Goal: Task Accomplishment & Management: Complete application form

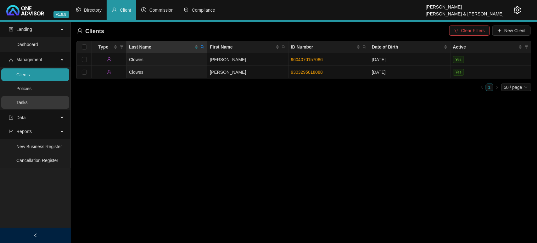
click at [28, 103] on link "Tasks" at bounding box center [21, 102] width 11 height 5
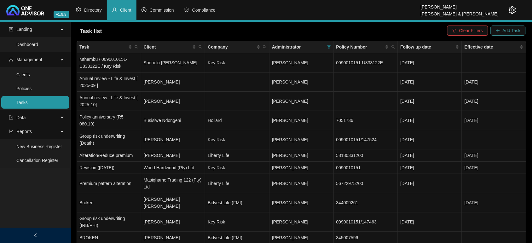
click at [512, 30] on span "Add Task" at bounding box center [511, 30] width 18 height 7
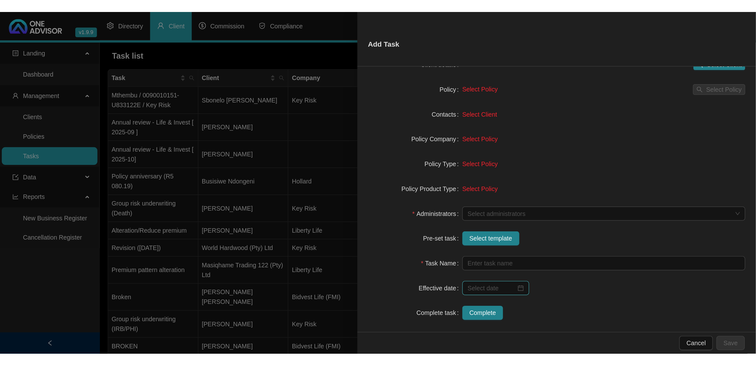
scroll to position [58, 0]
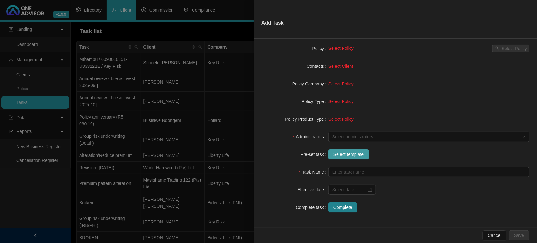
click at [346, 155] on span "Select template" at bounding box center [349, 154] width 31 height 7
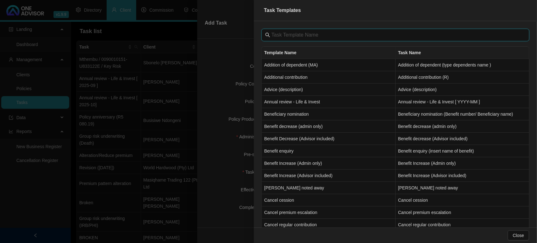
click at [288, 35] on input "text" at bounding box center [396, 35] width 249 height 8
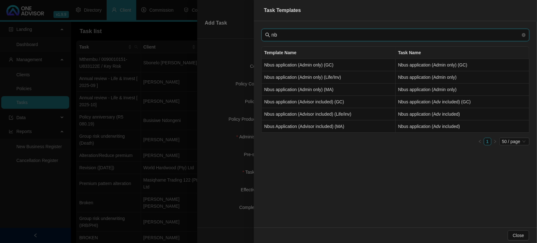
type input "n"
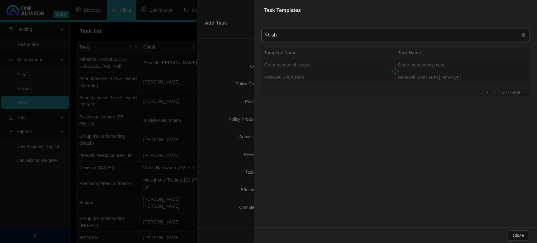
type input "s"
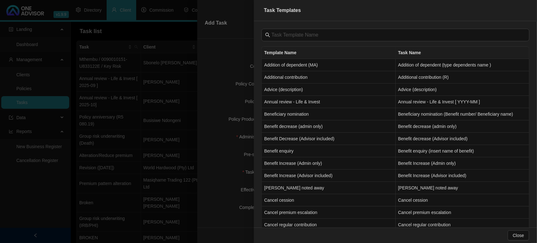
click at [212, 113] on div at bounding box center [268, 121] width 537 height 243
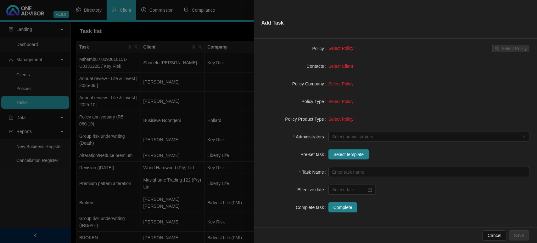
click at [190, 128] on div at bounding box center [268, 121] width 537 height 243
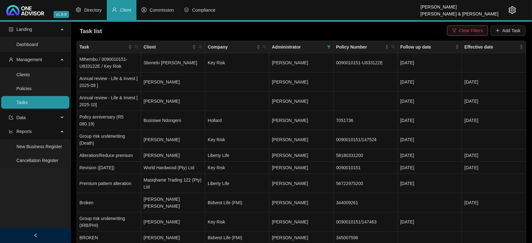
click at [28, 103] on link "Tasks" at bounding box center [21, 102] width 11 height 5
click at [30, 75] on link "Clients" at bounding box center [23, 74] width 14 height 5
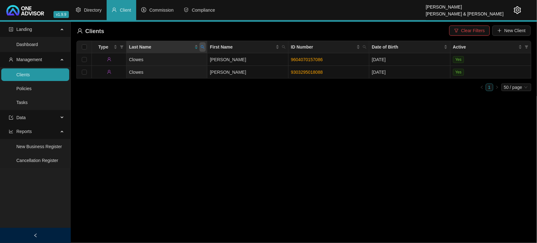
click at [203, 48] on icon "search" at bounding box center [203, 47] width 4 height 4
type input "[PERSON_NAME]"
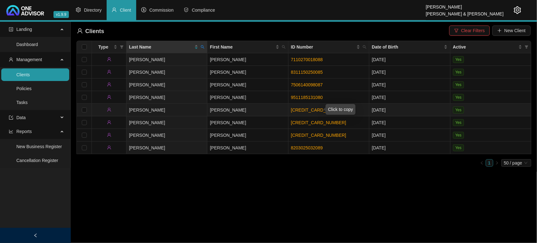
click at [309, 109] on link "[CREDIT_CARD_NUMBER]" at bounding box center [318, 109] width 55 height 5
click at [299, 110] on link "[CREDIT_CARD_NUMBER]" at bounding box center [318, 109] width 55 height 5
click at [201, 47] on icon "search" at bounding box center [203, 47] width 4 height 4
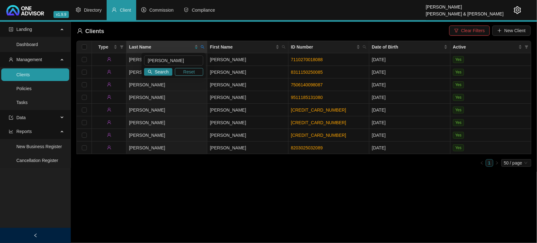
click at [185, 69] on span "Reset" at bounding box center [190, 71] width 12 height 7
click at [175, 58] on input "text" at bounding box center [173, 60] width 59 height 10
click at [162, 71] on span "Search" at bounding box center [162, 71] width 14 height 7
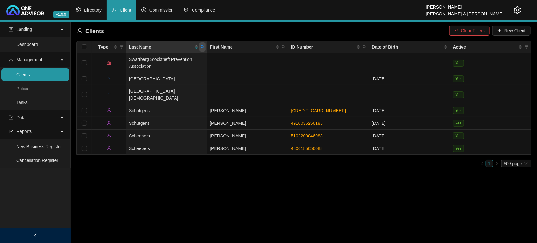
click at [200, 48] on span at bounding box center [203, 46] width 6 height 9
click at [168, 62] on input "SCHS" at bounding box center [173, 60] width 59 height 10
type input "SCHAE"
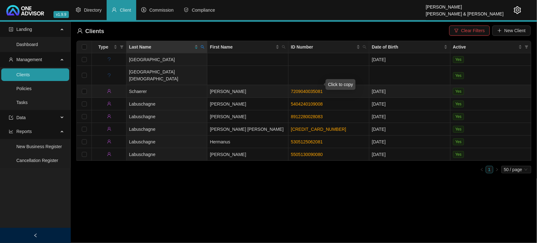
click at [300, 89] on link "7209040035081" at bounding box center [307, 91] width 32 height 5
click at [270, 201] on main "Landing Dashboard Management Clients Policies Tasks Data Reports New Business R…" at bounding box center [268, 132] width 537 height 221
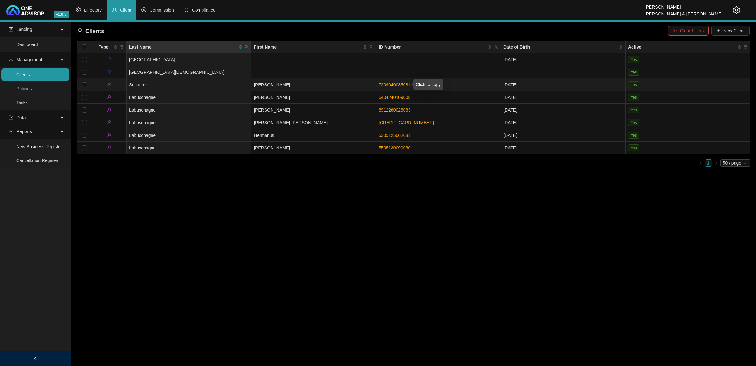
click at [399, 82] on link "7209040035081" at bounding box center [394, 84] width 32 height 5
click at [197, 84] on td "Schaerer" at bounding box center [189, 84] width 125 height 13
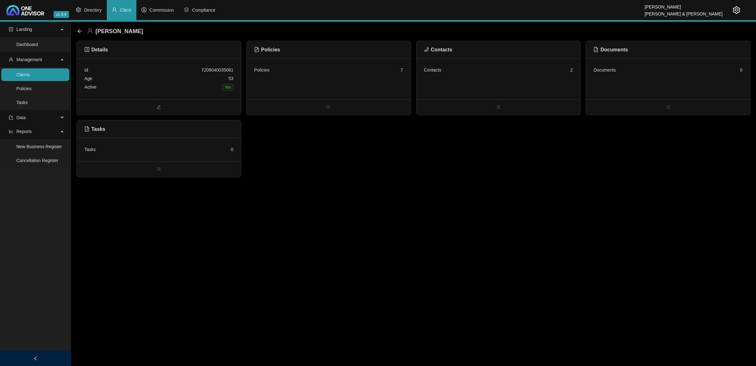
click at [197, 84] on div "Active Yes" at bounding box center [158, 87] width 149 height 9
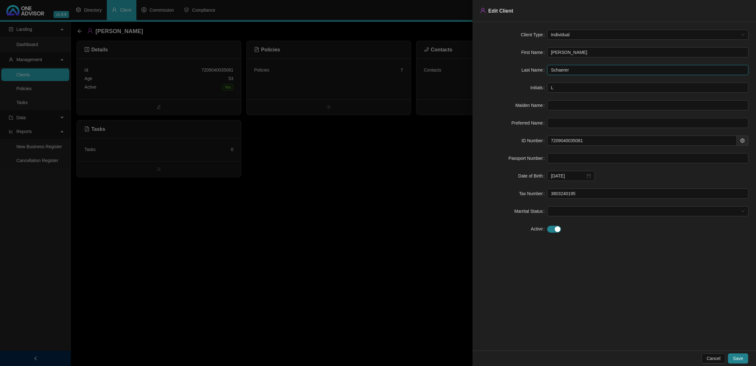
drag, startPoint x: 575, startPoint y: 68, endPoint x: 514, endPoint y: 68, distance: 60.8
click at [514, 68] on div "Last Name [PERSON_NAME]" at bounding box center [614, 70] width 268 height 10
drag, startPoint x: 378, startPoint y: 152, endPoint x: 416, endPoint y: 116, distance: 52.3
click at [378, 152] on div at bounding box center [378, 183] width 756 height 366
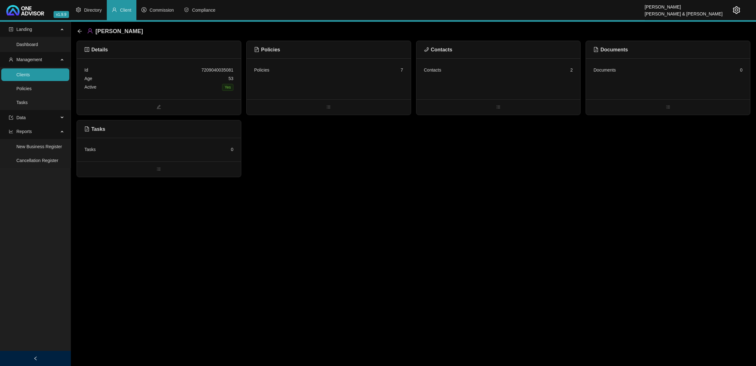
click at [441, 77] on div "Contacts 2" at bounding box center [498, 78] width 164 height 41
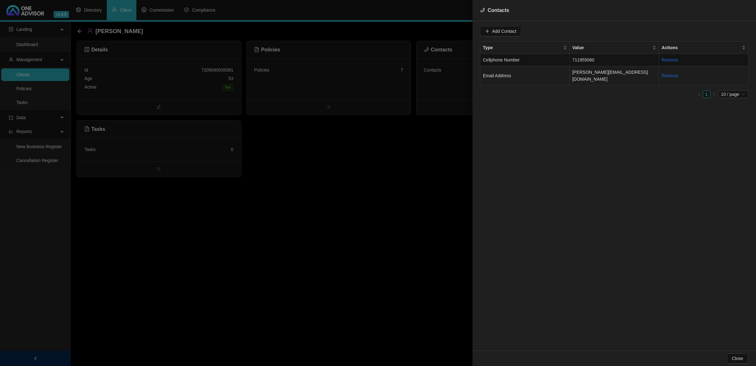
click at [537, 71] on td "Email Address" at bounding box center [524, 75] width 89 height 19
drag, startPoint x: 541, startPoint y: 33, endPoint x: 454, endPoint y: 32, distance: 86.6
click at [454, 32] on div "Contacts Value [PERSON_NAME][EMAIL_ADDRESS][DOMAIN_NAME] Type Email Address Can…" at bounding box center [378, 183] width 756 height 366
click at [537, 59] on td "711955060" at bounding box center [614, 60] width 89 height 12
drag, startPoint x: 528, startPoint y: 27, endPoint x: 484, endPoint y: 31, distance: 43.6
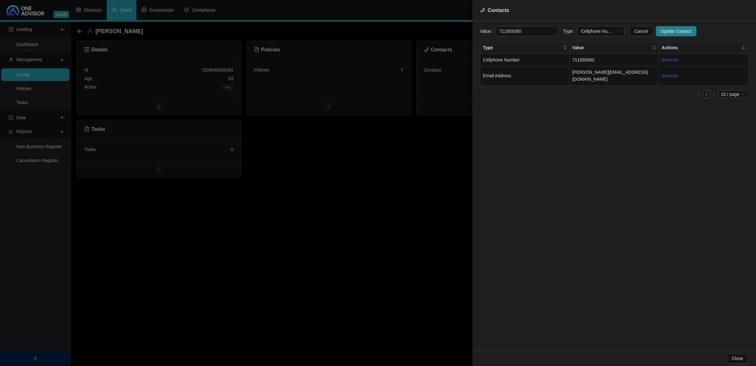
click at [484, 31] on div "Value 711955060" at bounding box center [519, 31] width 78 height 10
click at [497, 29] on input "711955060" at bounding box center [526, 31] width 63 height 10
drag, startPoint x: 588, startPoint y: 29, endPoint x: 588, endPoint y: 33, distance: 4.7
click at [537, 29] on span "Cellphone Number" at bounding box center [601, 30] width 40 height 9
type input "0711955060"
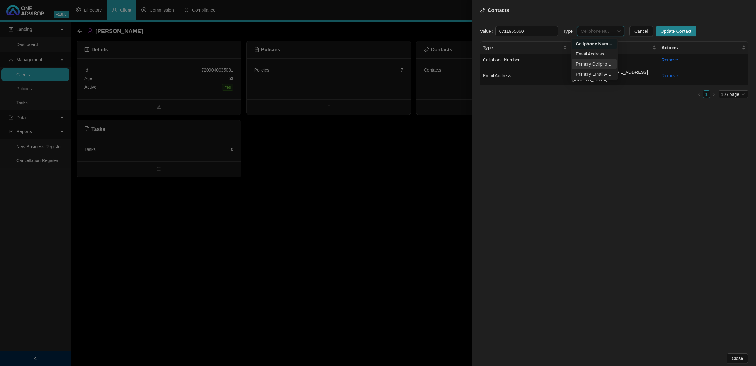
click at [537, 62] on div "Primary Cellphone Number" at bounding box center [594, 63] width 37 height 7
drag, startPoint x: 537, startPoint y: 31, endPoint x: 440, endPoint y: 21, distance: 97.9
click at [440, 21] on div "Contacts Value [PHONE_NUMBER] Type Primary Cellphone Number Cancel Update Conta…" at bounding box center [378, 183] width 756 height 366
click at [537, 30] on span "Update Contact" at bounding box center [676, 31] width 31 height 7
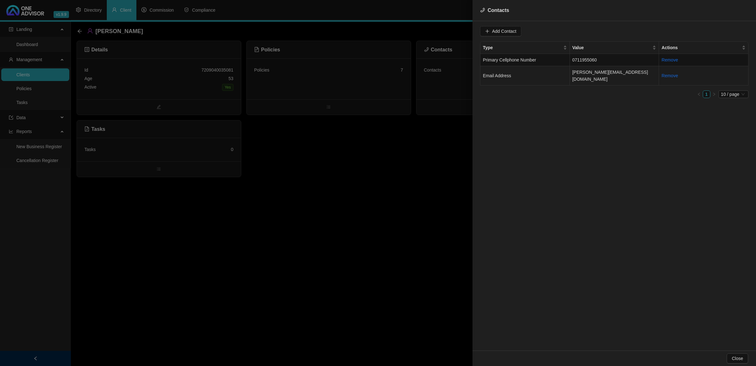
click at [512, 72] on td "Email Address" at bounding box center [524, 75] width 89 height 19
click at [537, 32] on span "Email Address" at bounding box center [601, 30] width 40 height 9
click at [537, 71] on div "Primary Email Address" at bounding box center [594, 74] width 37 height 7
click at [537, 32] on span "Update Contact" at bounding box center [676, 31] width 31 height 7
click at [217, 83] on div at bounding box center [378, 183] width 756 height 366
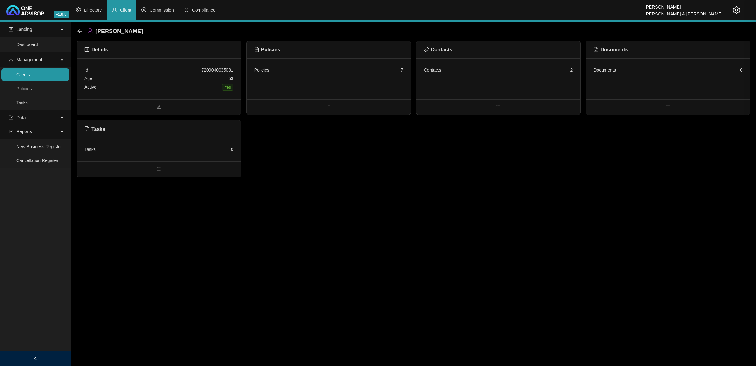
click at [214, 84] on div "Active Yes" at bounding box center [158, 87] width 149 height 9
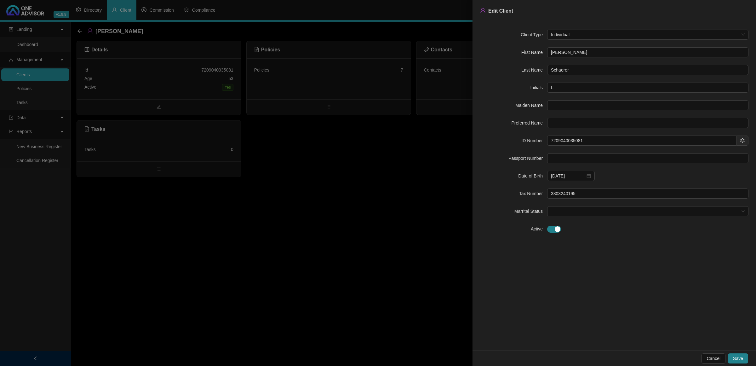
click at [277, 242] on div at bounding box center [378, 183] width 756 height 366
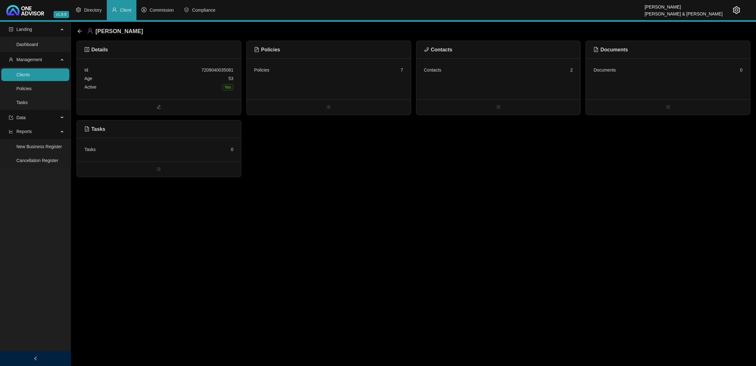
click at [323, 70] on div "Policies 7" at bounding box center [328, 70] width 149 height 9
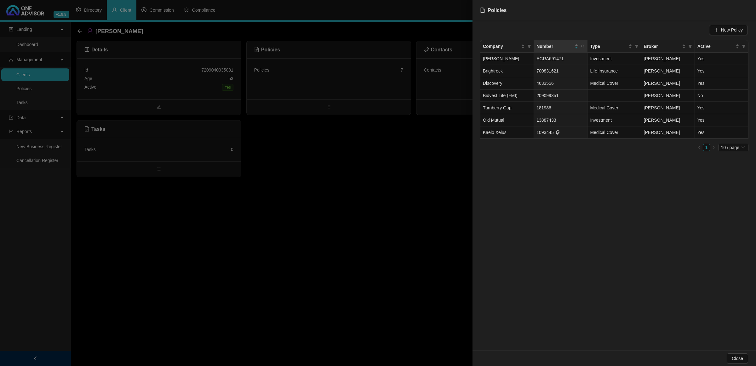
drag, startPoint x: 731, startPoint y: 25, endPoint x: 393, endPoint y: 136, distance: 355.9
click at [393, 136] on div "Policies New Policy Company Number Type Broker Active [PERSON_NAME] AGRA691471 …" at bounding box center [378, 183] width 756 height 366
click at [537, 29] on span "New Policy" at bounding box center [732, 29] width 22 height 7
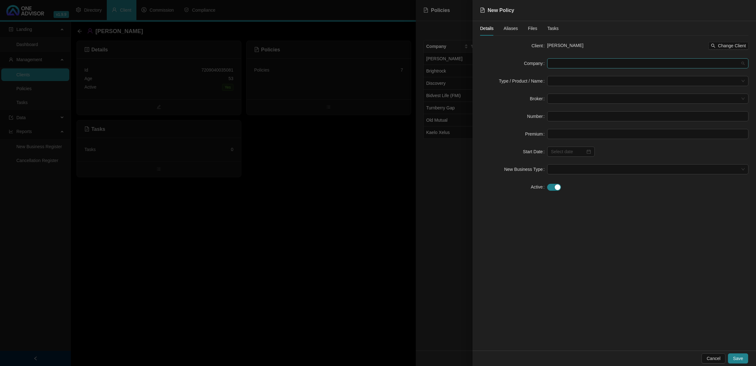
click at [537, 65] on span at bounding box center [648, 63] width 194 height 9
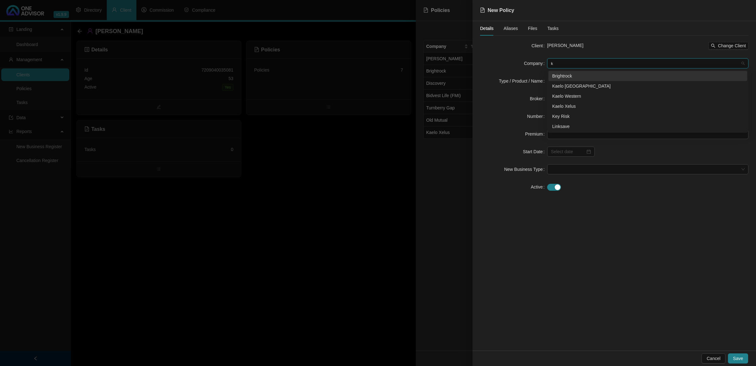
type input "ke"
click at [537, 74] on div "Key Risk" at bounding box center [647, 75] width 191 height 7
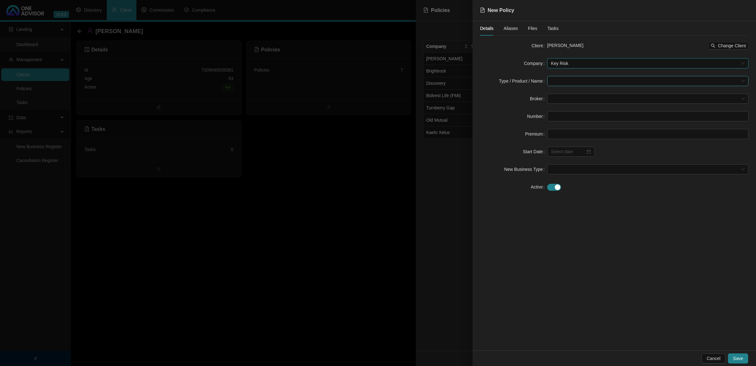
click at [537, 82] on input "search" at bounding box center [645, 80] width 188 height 9
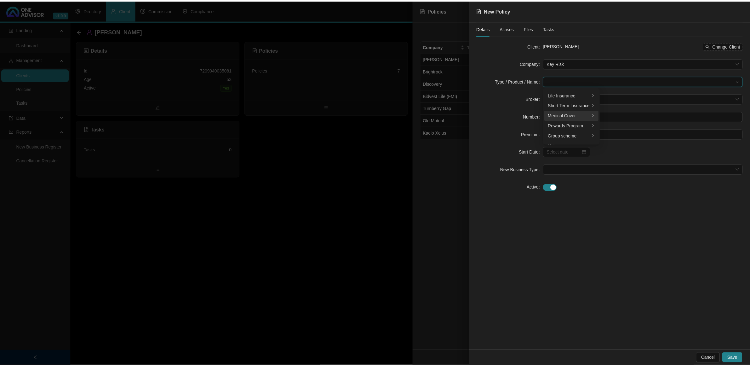
scroll to position [16, 0]
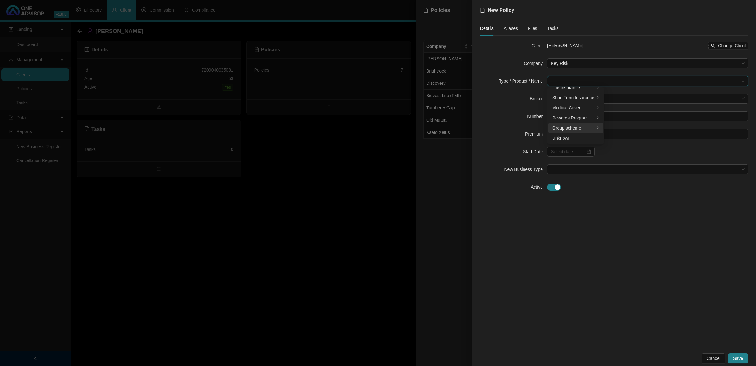
click at [537, 132] on li "Group scheme" at bounding box center [575, 128] width 55 height 10
click at [537, 124] on div "Provident Fund" at bounding box center [634, 123] width 48 height 7
click at [537, 100] on span at bounding box center [648, 98] width 194 height 9
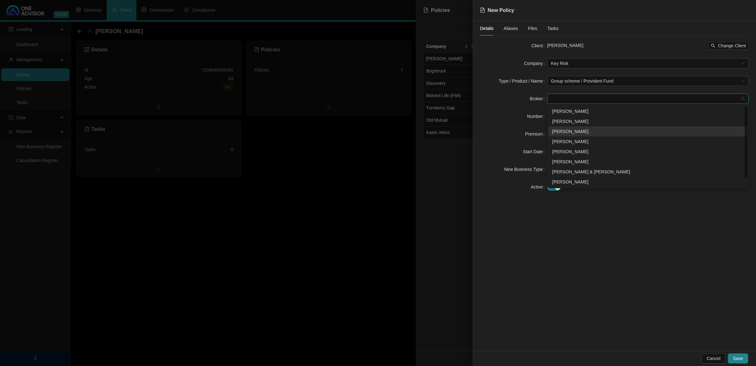
click at [537, 133] on div "[PERSON_NAME]" at bounding box center [647, 131] width 191 height 7
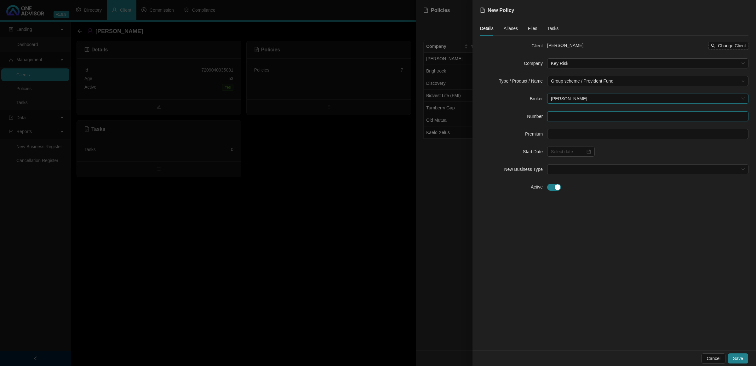
click at [537, 113] on input "text" at bounding box center [647, 116] width 201 height 10
click at [537, 115] on input "text" at bounding box center [647, 116] width 201 height 10
paste input "0090010151"
click at [537, 113] on input "0090010151/" at bounding box center [647, 116] width 201 height 10
paste input "0090010151"
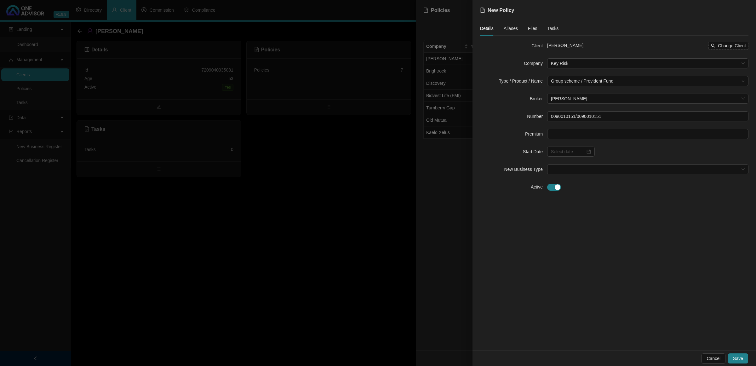
click at [537, 242] on div "Cancel Save" at bounding box center [613, 357] width 283 height 15
click at [537, 116] on input "0090010151/0090010151" at bounding box center [647, 116] width 201 height 10
type input "0090010151/186497"
click at [537, 242] on span "Save" at bounding box center [738, 358] width 10 height 7
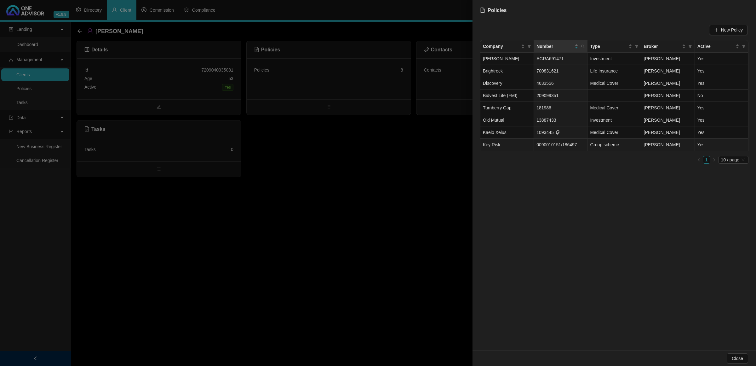
click at [537, 147] on td "0090010151/186497" at bounding box center [561, 145] width 54 height 12
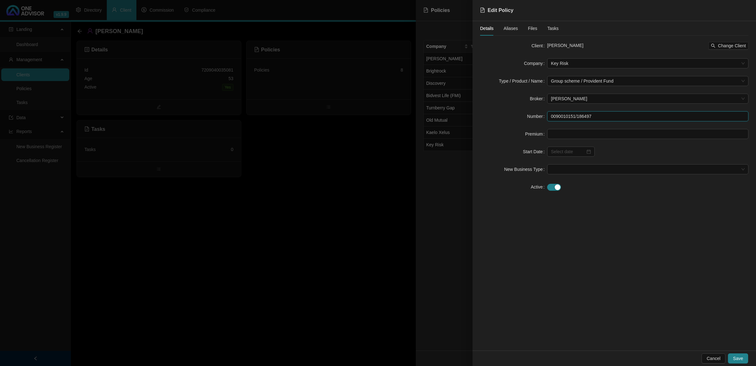
drag, startPoint x: 595, startPoint y: 115, endPoint x: 577, endPoint y: 119, distance: 19.0
click at [537, 119] on input "0090010151/186497" at bounding box center [647, 116] width 201 height 10
click at [537, 242] on button "Save" at bounding box center [738, 358] width 20 height 10
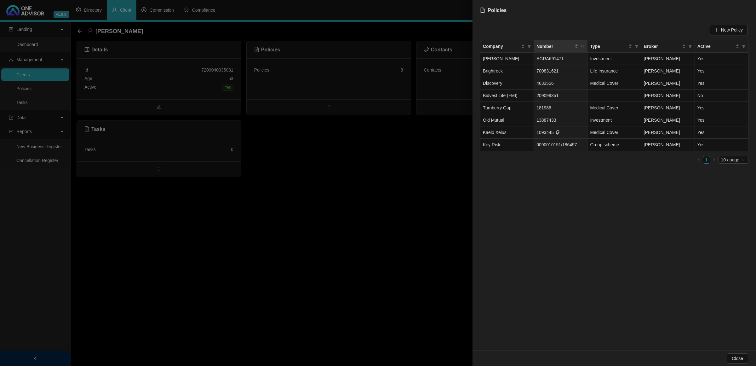
drag, startPoint x: 334, startPoint y: 210, endPoint x: 333, endPoint y: 205, distance: 5.8
click at [335, 210] on div at bounding box center [378, 183] width 756 height 366
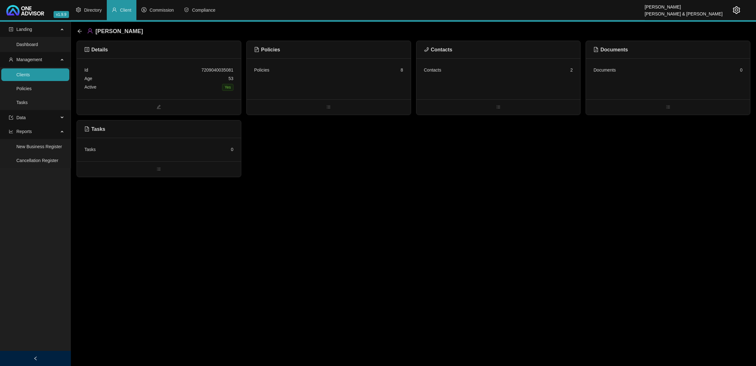
click at [190, 70] on div "Id 7209040035081" at bounding box center [158, 70] width 149 height 9
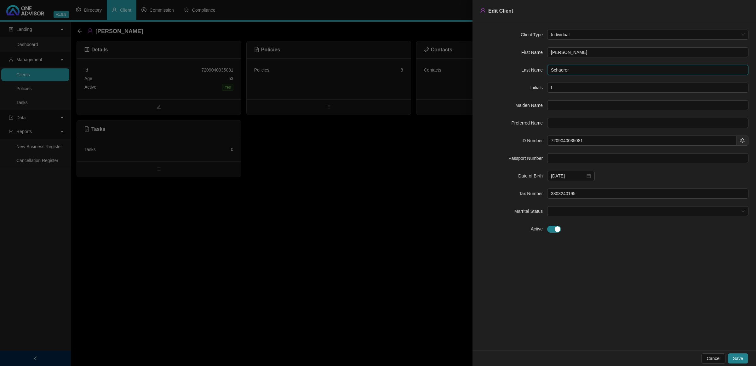
drag, startPoint x: 582, startPoint y: 70, endPoint x: 498, endPoint y: 68, distance: 83.5
click at [498, 68] on div "Last Name [PERSON_NAME]" at bounding box center [614, 70] width 268 height 10
drag, startPoint x: 593, startPoint y: 138, endPoint x: 536, endPoint y: 141, distance: 56.7
click at [536, 141] on div "ID Number 7209040035081" at bounding box center [614, 140] width 268 height 10
click at [347, 159] on div at bounding box center [378, 183] width 756 height 366
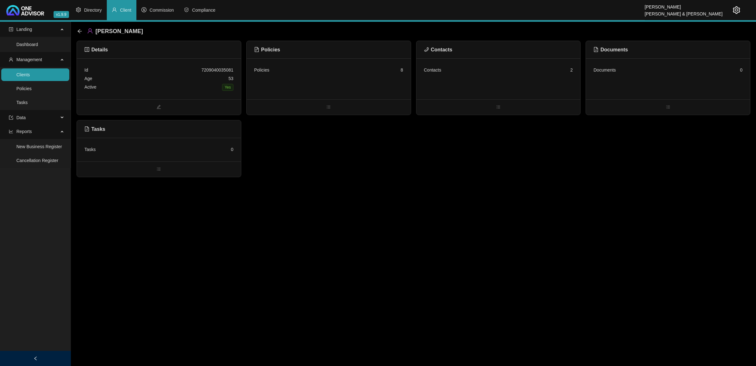
click at [475, 73] on div "Contacts 2" at bounding box center [498, 70] width 149 height 9
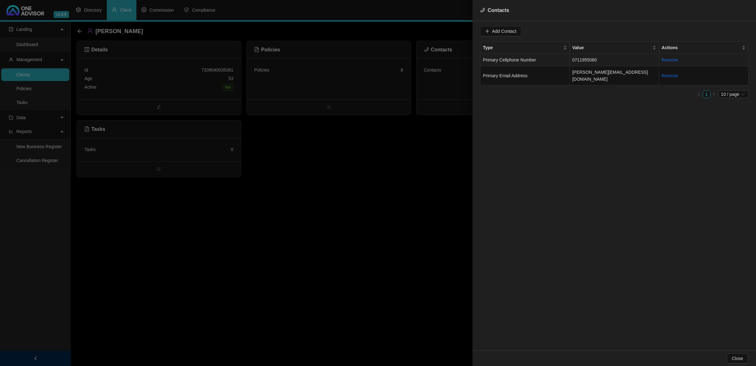
click at [537, 60] on td "Primary Cellphone Number" at bounding box center [524, 60] width 89 height 12
drag, startPoint x: 522, startPoint y: 32, endPoint x: 458, endPoint y: 29, distance: 63.7
click at [458, 29] on div "Contacts Value [PHONE_NUMBER] Type Primary Cellphone Number Cancel Update Conta…" at bounding box center [378, 183] width 756 height 366
click at [537, 71] on td "[PERSON_NAME][EMAIL_ADDRESS][DOMAIN_NAME]" at bounding box center [614, 75] width 89 height 19
drag, startPoint x: 544, startPoint y: 32, endPoint x: 481, endPoint y: 27, distance: 62.9
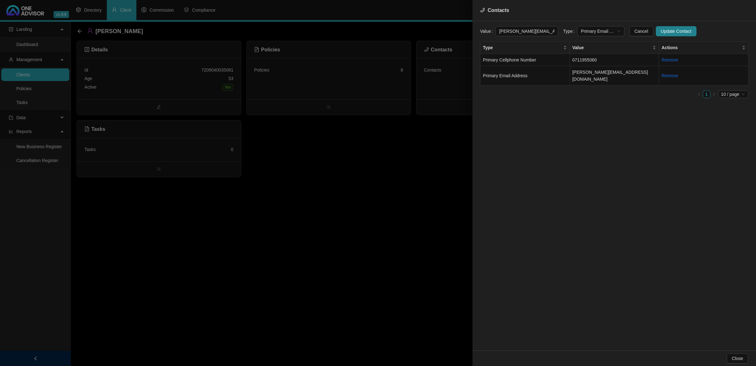
click at [481, 27] on div "Value [PERSON_NAME][EMAIL_ADDRESS][DOMAIN_NAME]" at bounding box center [519, 31] width 78 height 10
click at [532, 32] on input "[PERSON_NAME][EMAIL_ADDRESS][DOMAIN_NAME]" at bounding box center [526, 31] width 63 height 10
click at [537, 32] on input "[PERSON_NAME][EMAIL_ADDRESS][DOMAIN_NAME]" at bounding box center [526, 31] width 63 height 10
click at [350, 229] on div at bounding box center [378, 183] width 756 height 366
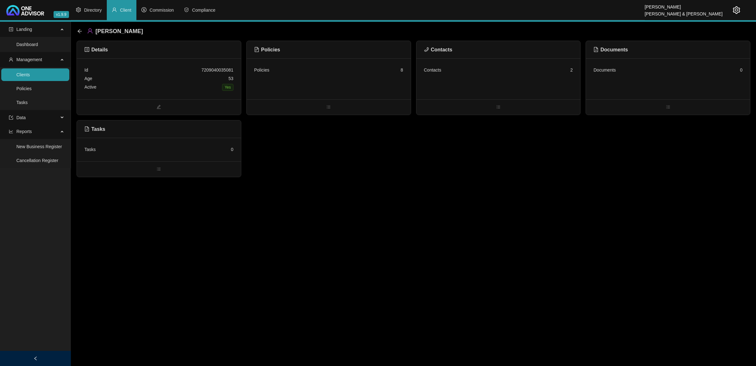
click at [176, 79] on div "Age [DEMOGRAPHIC_DATA]" at bounding box center [158, 78] width 149 height 9
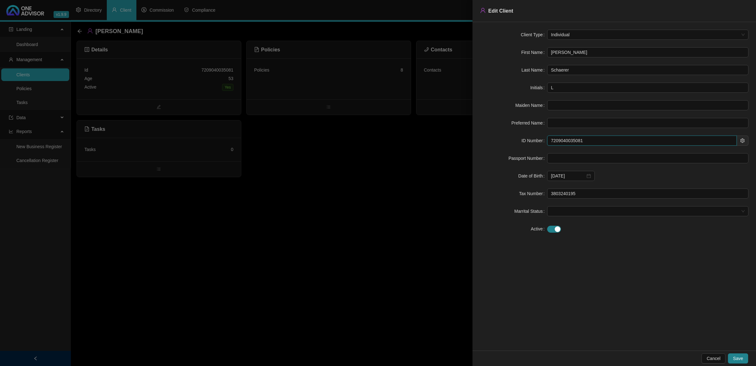
drag, startPoint x: 611, startPoint y: 139, endPoint x: 495, endPoint y: 140, distance: 115.6
click at [495, 140] on div "ID Number 7209040035081" at bounding box center [614, 140] width 268 height 10
drag, startPoint x: 427, startPoint y: 212, endPoint x: 418, endPoint y: 173, distance: 39.8
click at [427, 211] on div at bounding box center [378, 183] width 756 height 366
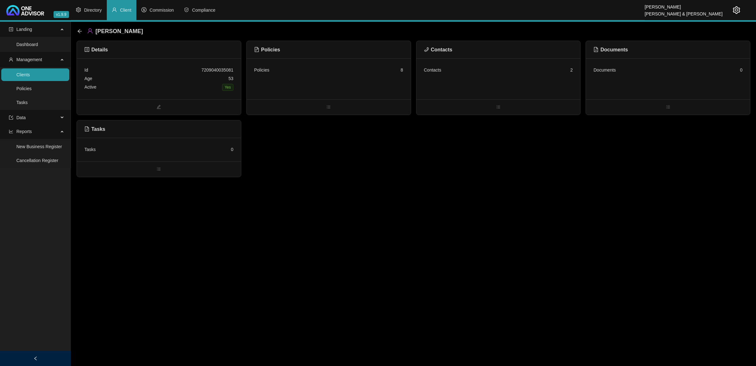
click at [467, 68] on div "Contacts 2" at bounding box center [498, 70] width 149 height 9
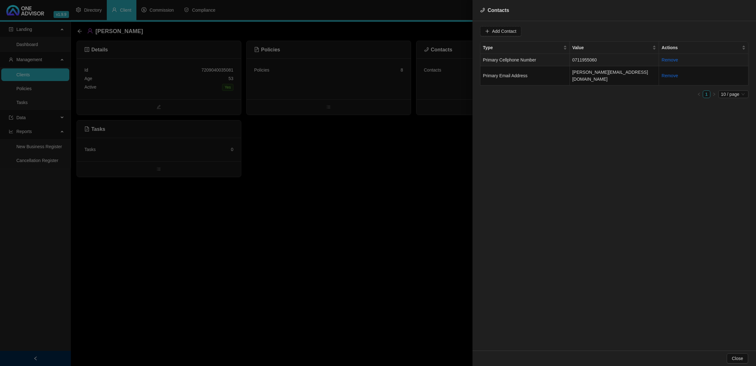
click at [537, 60] on td "Primary Cellphone Number" at bounding box center [524, 60] width 89 height 12
drag, startPoint x: 541, startPoint y: 34, endPoint x: 442, endPoint y: 22, distance: 99.9
click at [442, 22] on div "Contacts Value [PHONE_NUMBER] Type Primary Cellphone Number Cancel Update Conta…" at bounding box center [378, 183] width 756 height 366
drag, startPoint x: 354, startPoint y: 190, endPoint x: 340, endPoint y: 164, distance: 28.7
click at [354, 190] on div at bounding box center [378, 183] width 756 height 366
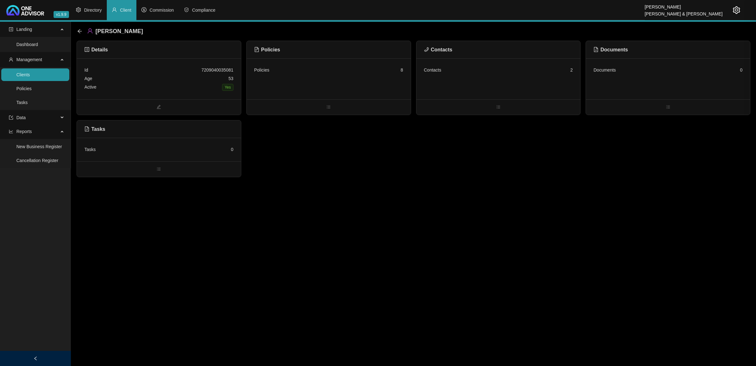
click at [303, 71] on div "Policies 8" at bounding box center [328, 70] width 149 height 9
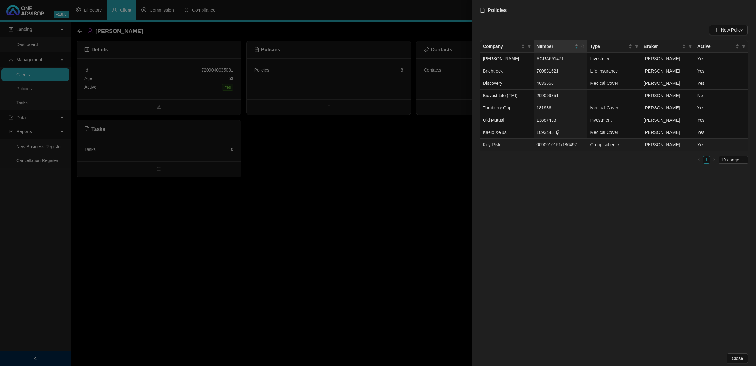
click at [537, 145] on span "0090010151/186497" at bounding box center [556, 144] width 40 height 5
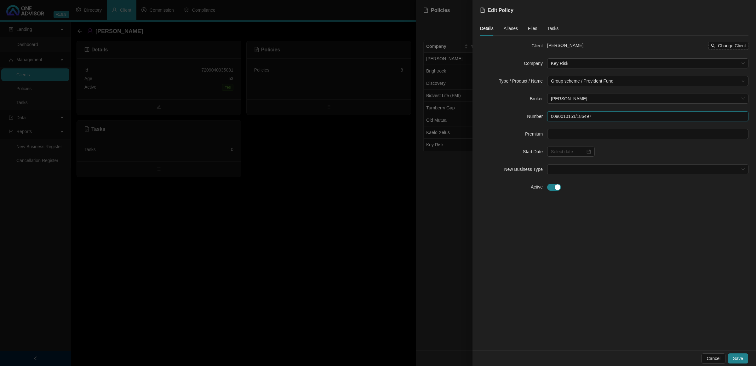
drag, startPoint x: 599, startPoint y: 118, endPoint x: 577, endPoint y: 120, distance: 22.1
click at [537, 120] on input "0090010151/186497" at bounding box center [647, 116] width 201 height 10
click at [191, 223] on div at bounding box center [378, 183] width 756 height 366
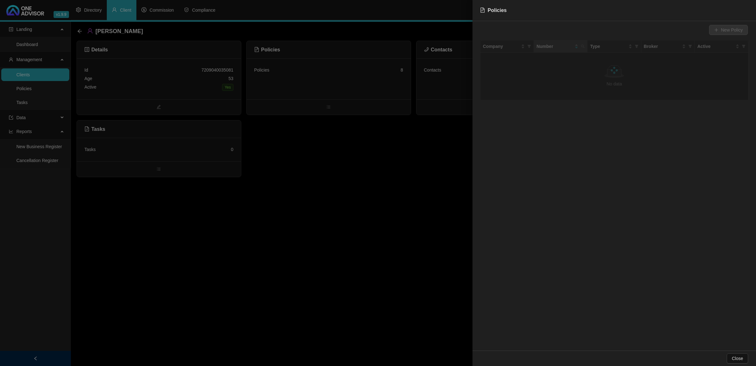
click at [278, 215] on div at bounding box center [378, 183] width 756 height 366
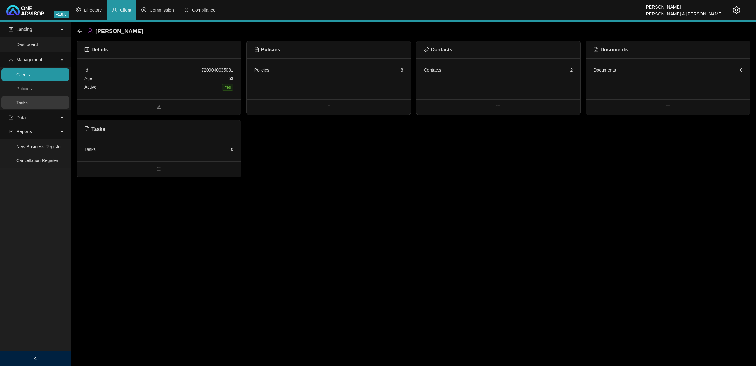
click at [28, 103] on link "Tasks" at bounding box center [21, 102] width 11 height 5
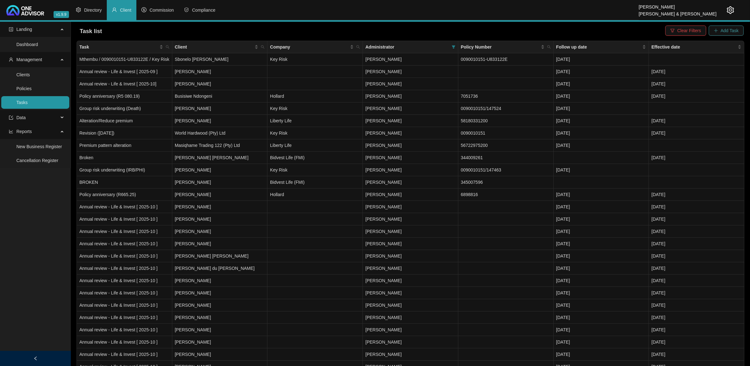
click at [537, 33] on span "Add Task" at bounding box center [729, 30] width 18 height 7
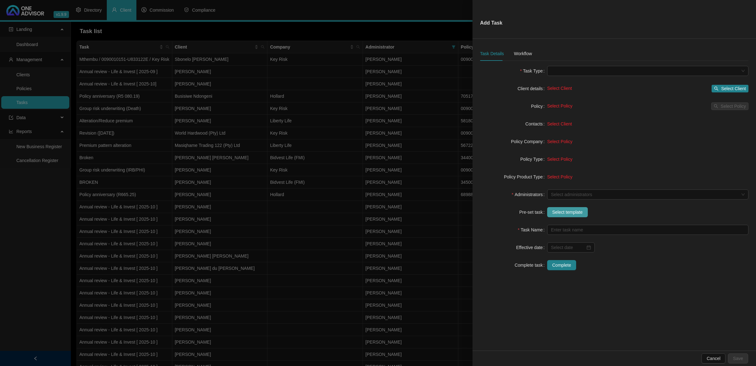
click at [537, 213] on span "Select template" at bounding box center [567, 211] width 31 height 7
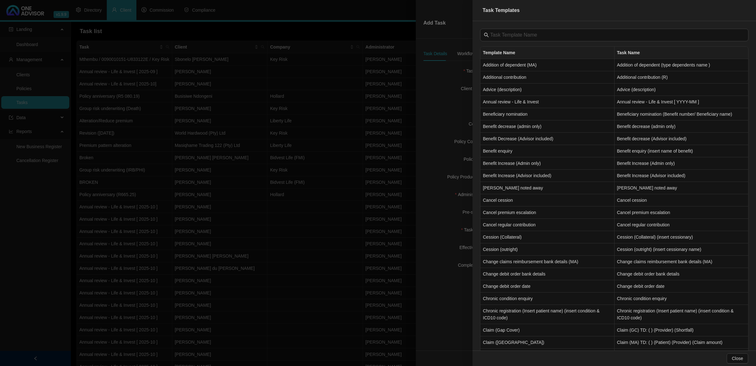
click at [521, 28] on div "Template Name Task Name Addition of dependent (MA) Addition of dependent (type …" at bounding box center [613, 185] width 283 height 329
click at [520, 30] on span at bounding box center [614, 35] width 268 height 13
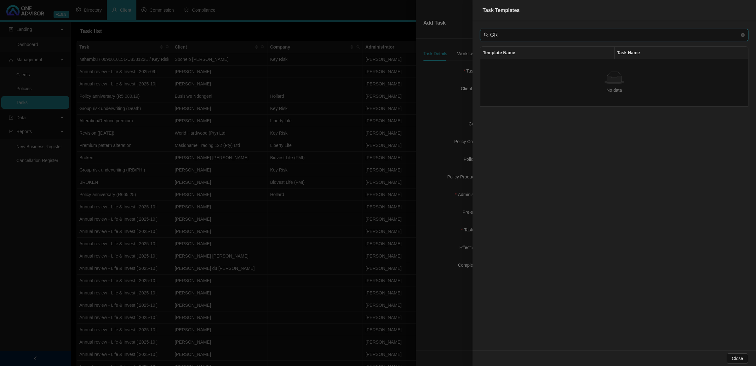
type input "G"
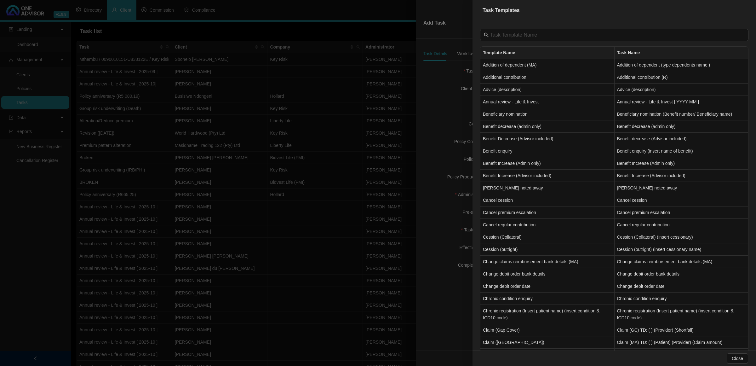
drag, startPoint x: 344, startPoint y: 182, endPoint x: 342, endPoint y: 187, distance: 5.4
click at [342, 187] on div at bounding box center [378, 183] width 756 height 366
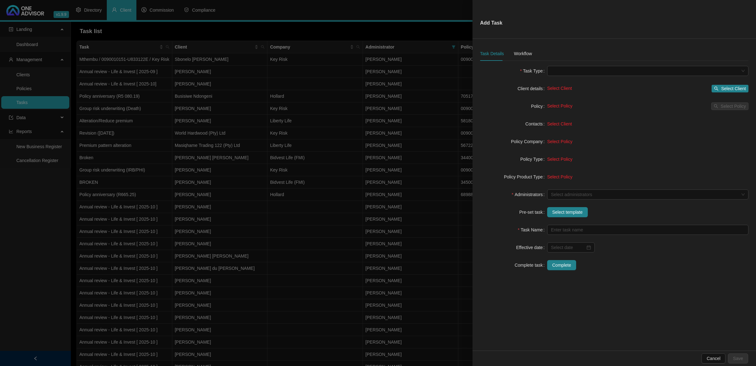
click at [342, 187] on div at bounding box center [378, 183] width 756 height 366
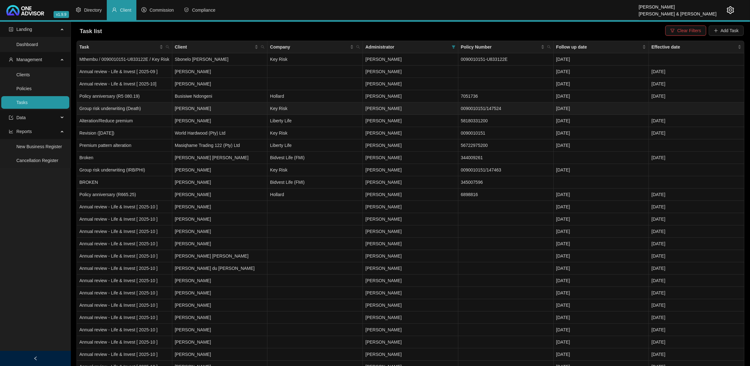
click at [146, 111] on td "Group risk underwriting (Death)" at bounding box center [124, 108] width 95 height 12
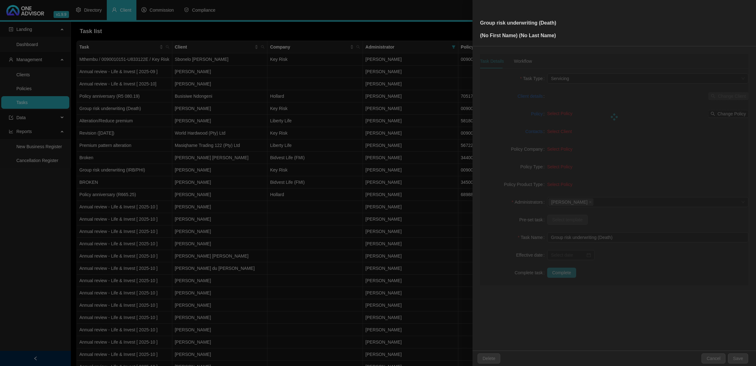
click at [123, 108] on div at bounding box center [378, 183] width 756 height 366
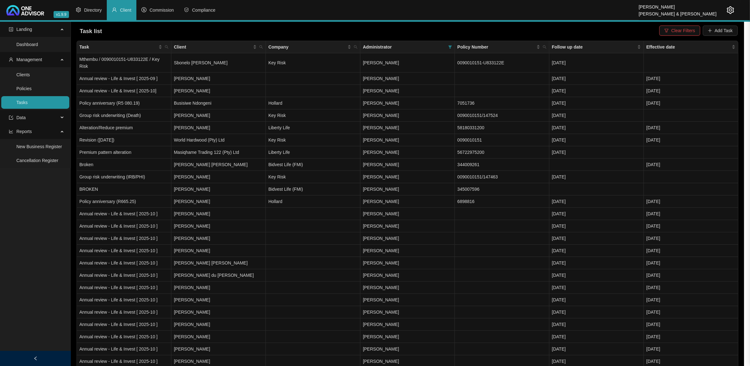
click at [123, 109] on td "Group risk underwriting (Death)" at bounding box center [124, 115] width 94 height 12
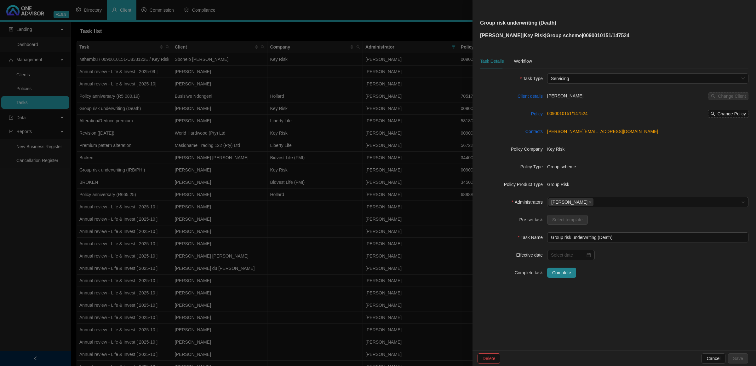
click at [137, 142] on div at bounding box center [378, 183] width 756 height 366
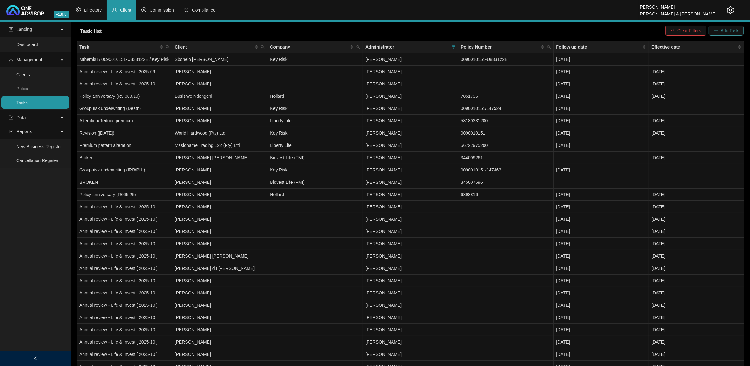
click at [537, 31] on span "Add Task" at bounding box center [729, 30] width 18 height 7
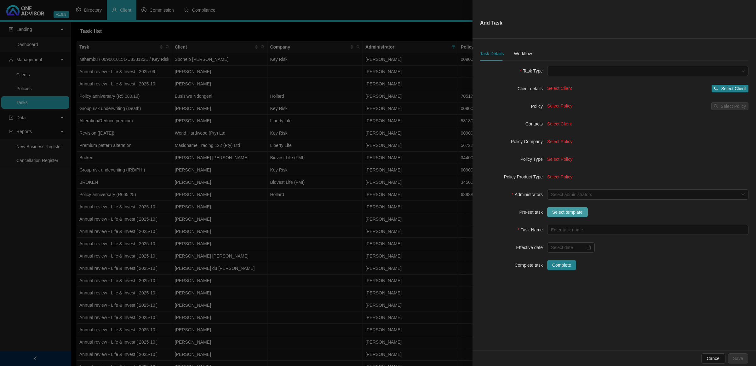
click at [537, 211] on span "Select template" at bounding box center [567, 211] width 31 height 7
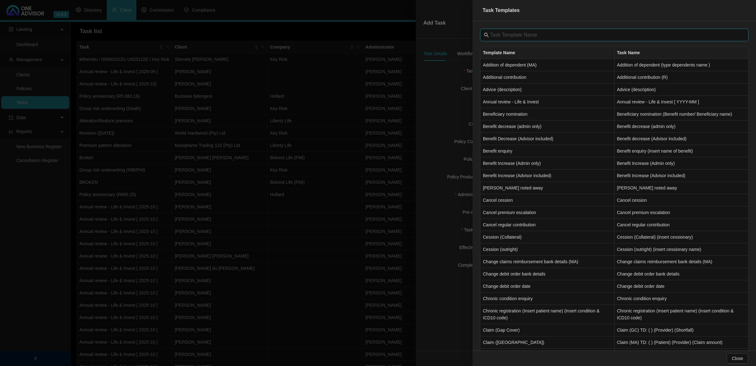
click at [523, 32] on input "text" at bounding box center [614, 35] width 249 height 8
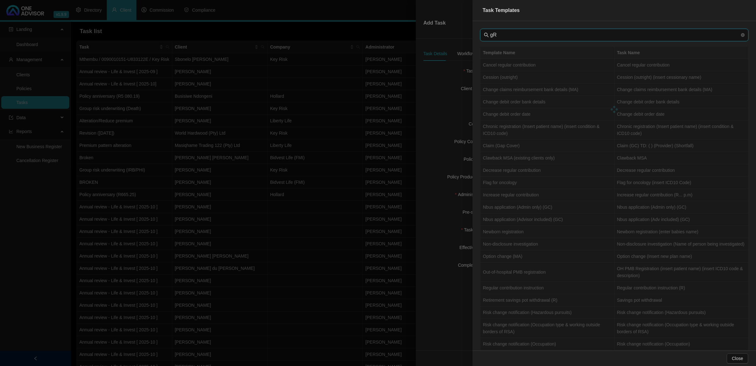
type input "g"
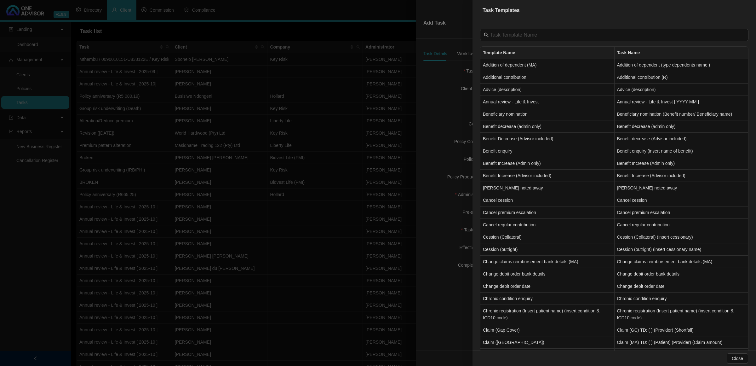
click at [331, 213] on div at bounding box center [378, 183] width 756 height 366
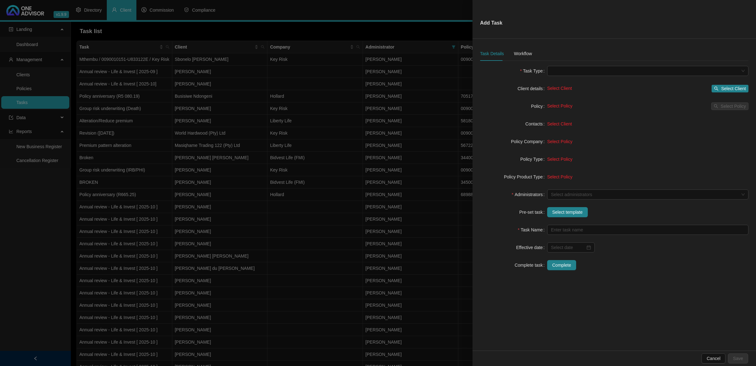
click at [336, 185] on div at bounding box center [378, 183] width 756 height 366
